Goal: Information Seeking & Learning: Learn about a topic

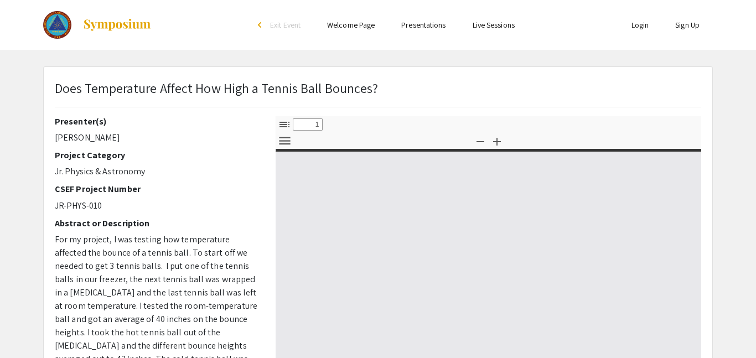
select select "custom"
type input "0"
select select "custom"
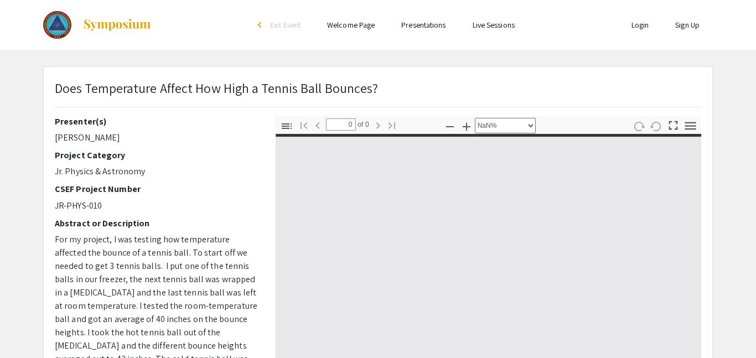
type input "1"
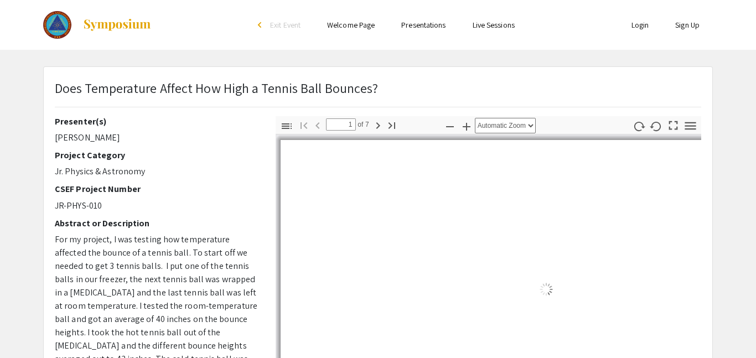
select select "auto"
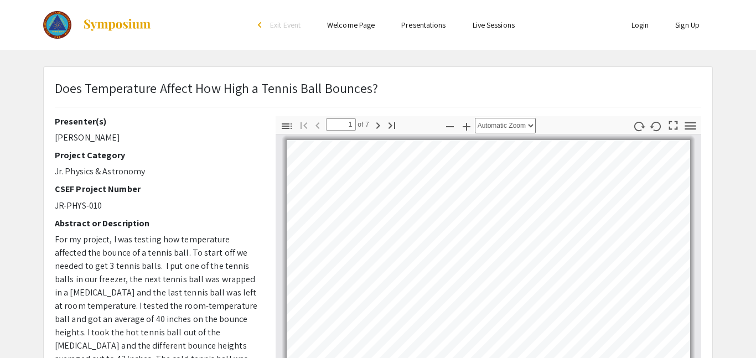
scroll to position [1, 0]
click at [756, 156] on app-presentation "Does Temperature Affect How High a Tennis Ball Bounces? Presenter(s) [PERSON_NA…" at bounding box center [378, 346] width 756 height 560
drag, startPoint x: 153, startPoint y: 169, endPoint x: 52, endPoint y: 168, distance: 100.8
click at [52, 168] on div "Presenter(s) [PERSON_NAME] Project Category Jr. Physics & Astronomy CSEF Projec…" at bounding box center [157, 310] width 221 height 388
click at [102, 141] on p "[PERSON_NAME]" at bounding box center [157, 137] width 204 height 13
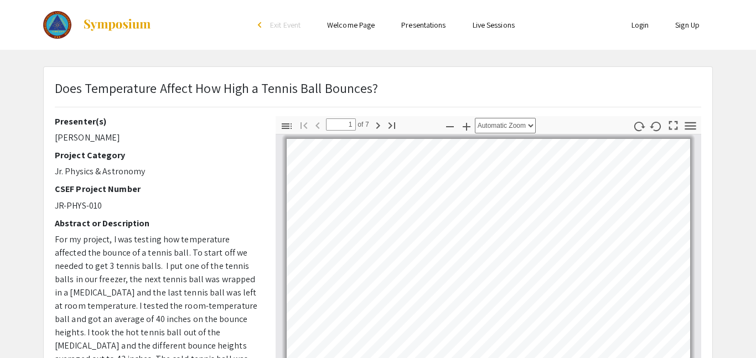
drag, startPoint x: 111, startPoint y: 132, endPoint x: 42, endPoint y: 137, distance: 70.0
click at [42, 137] on div "Does Temperature Affect How High a Tennis Ball Bounces? Presenter(s) [PERSON_NA…" at bounding box center [378, 346] width 687 height 560
copy p "[PERSON_NAME]"
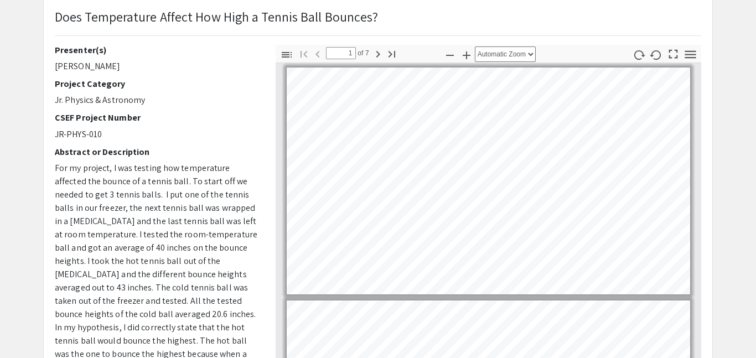
scroll to position [74, 0]
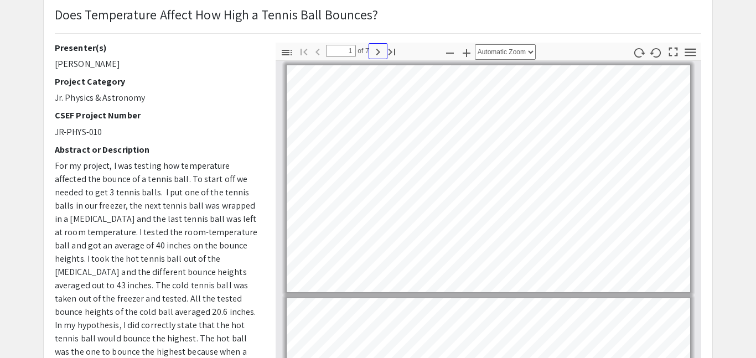
click at [375, 54] on icon "button" at bounding box center [378, 51] width 13 height 13
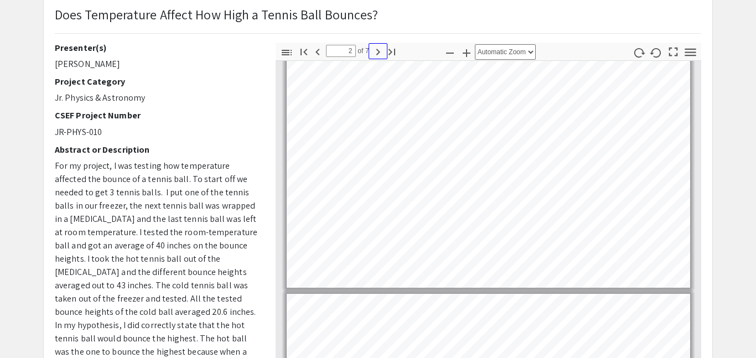
click at [373, 53] on icon "button" at bounding box center [378, 51] width 13 height 13
click at [374, 53] on icon "button" at bounding box center [378, 51] width 13 height 13
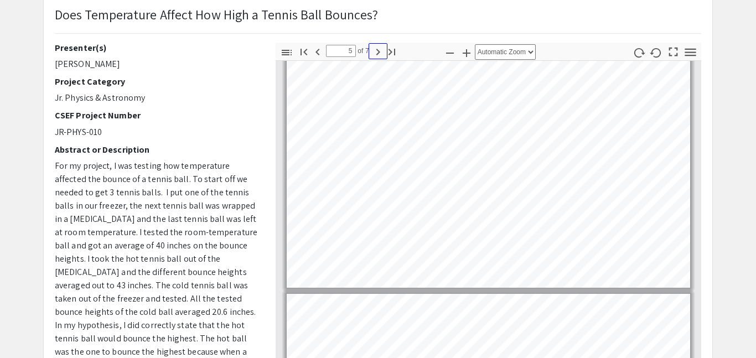
click at [374, 53] on icon "button" at bounding box center [378, 51] width 13 height 13
type input "7"
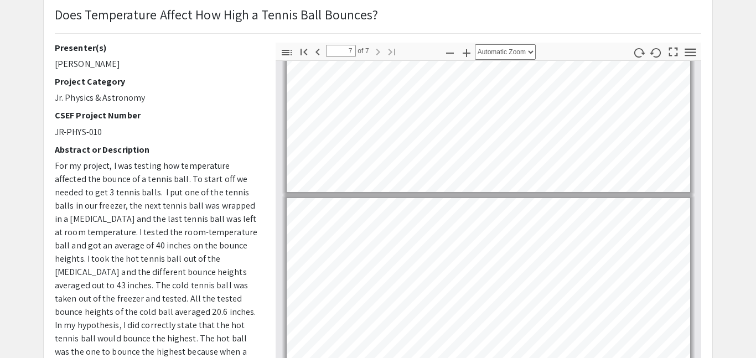
select select "page-width"
click at [693, 283] on div "Page 7" at bounding box center [489, 311] width 414 height 237
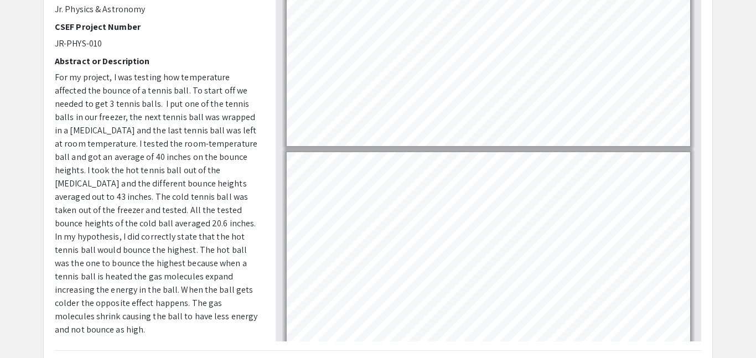
scroll to position [252, 0]
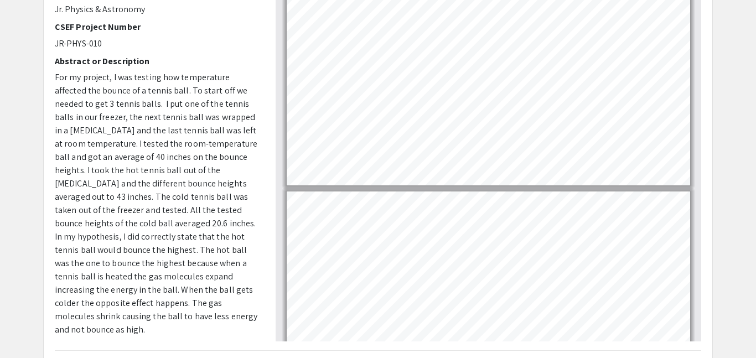
type input "1"
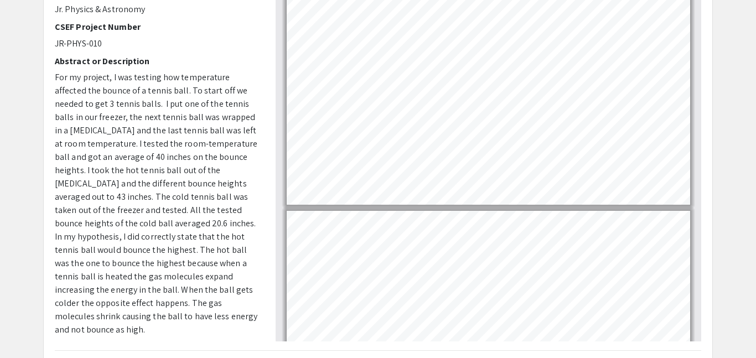
click at [693, 186] on div "Page 1" at bounding box center [489, 91] width 414 height 237
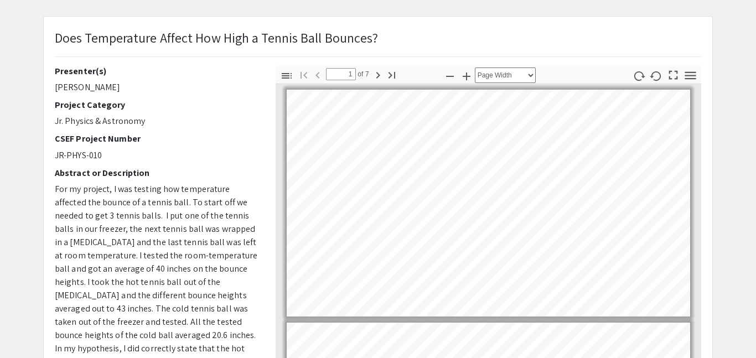
scroll to position [29, 0]
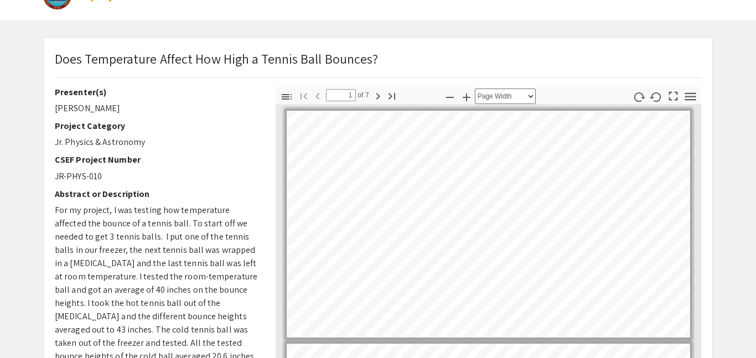
click at [264, 233] on div "Presenter(s) [PERSON_NAME] Project Category Jr. Physics & Astronomy CSEF Projec…" at bounding box center [157, 281] width 221 height 388
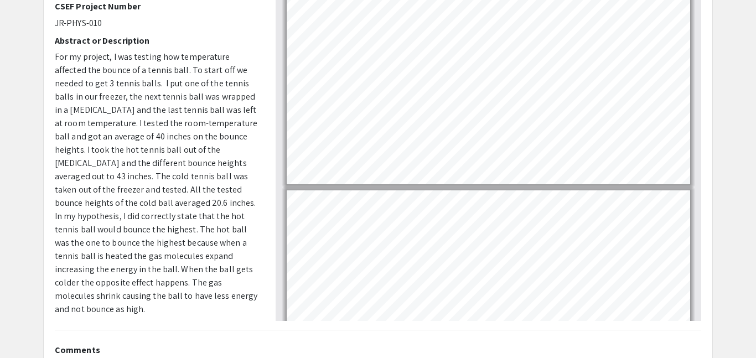
scroll to position [184, 0]
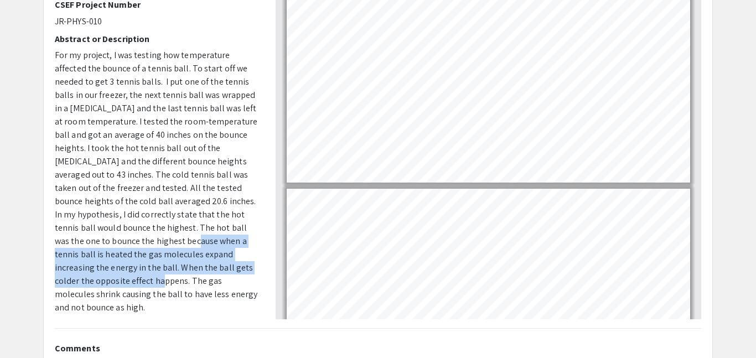
drag, startPoint x: 87, startPoint y: 241, endPoint x: 200, endPoint y: 267, distance: 115.4
click at [200, 267] on span "For my project, I was testing how temperature affected the bounce of a tennis b…" at bounding box center [156, 181] width 203 height 264
copy span "when a tennis ball is heated the gas molecules expand increasing the energy in …"
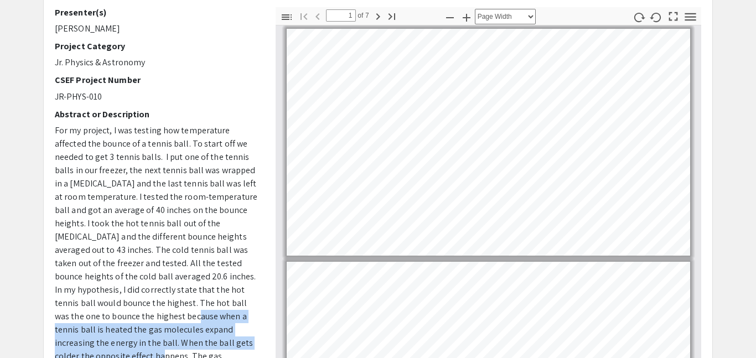
scroll to position [0, 0]
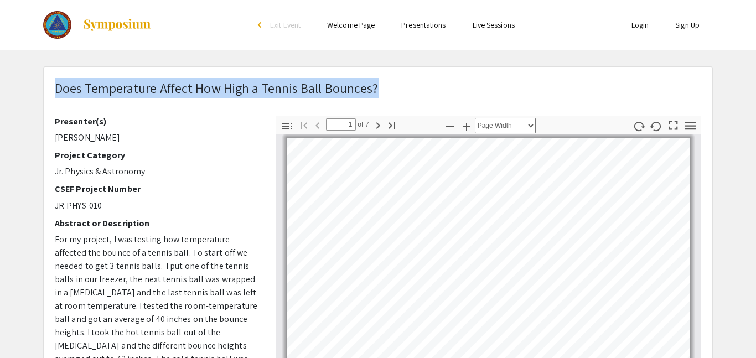
drag, startPoint x: 405, startPoint y: 95, endPoint x: 56, endPoint y: 90, distance: 348.3
click at [56, 90] on div "Does Temperature Affect How High a Tennis Ball Bounces?" at bounding box center [378, 97] width 663 height 38
copy p "Does Temperature Affect How High a Tennis Ball Bounces?"
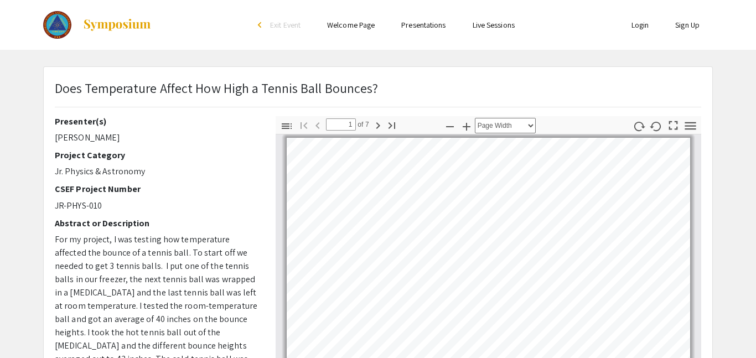
click at [130, 42] on div at bounding box center [153, 25] width 221 height 50
